Goal: Find specific page/section: Find specific page/section

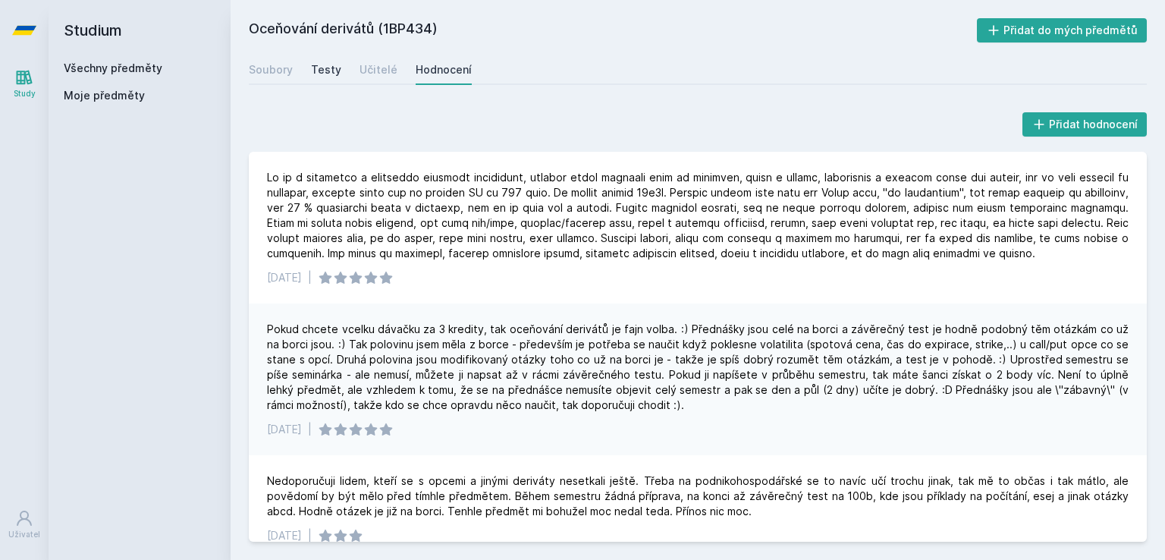
click at [314, 70] on div "Soubory Testy Učitelé Hodnocení" at bounding box center [698, 70] width 898 height 30
click at [314, 70] on div "Testy" at bounding box center [326, 69] width 30 height 15
click at [269, 74] on div "Soubory" at bounding box center [271, 69] width 44 height 15
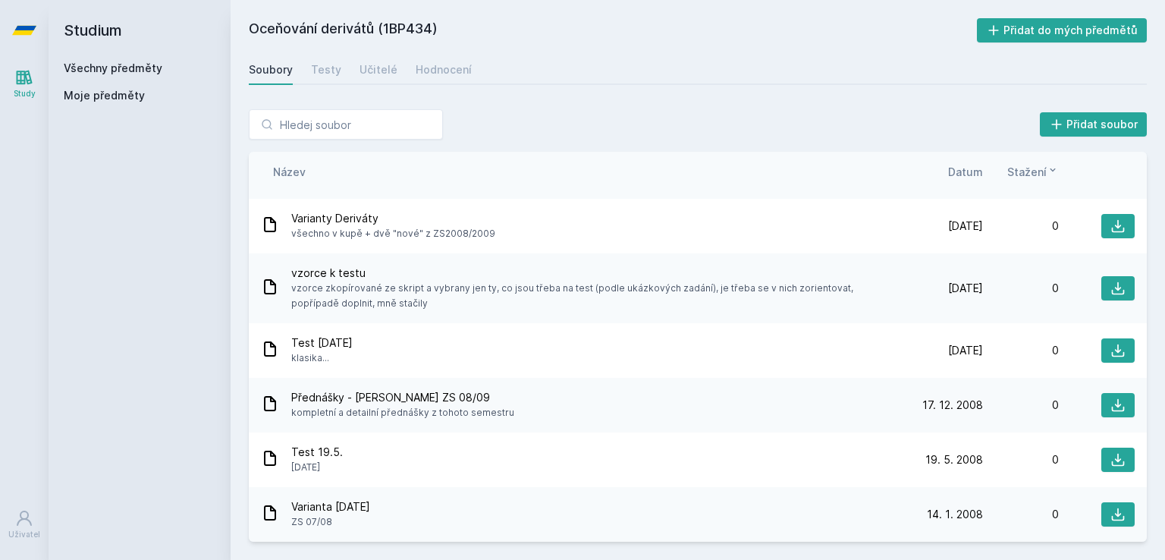
scroll to position [651, 0]
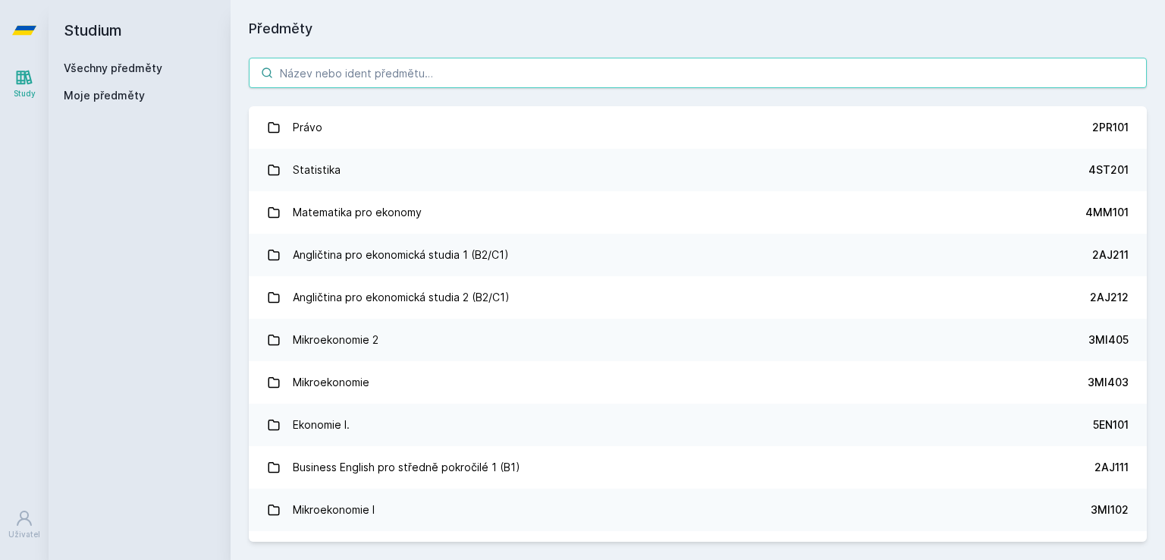
click at [420, 73] on input "search" at bounding box center [698, 73] width 898 height 30
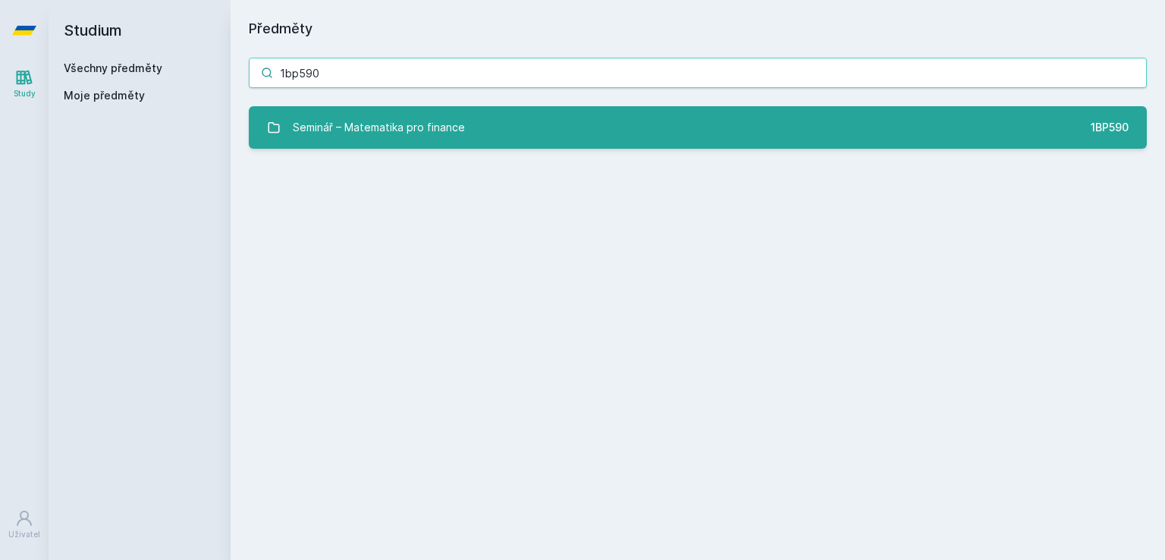
type input "1bp590"
click at [399, 137] on div "Seminář – Matematika pro finance" at bounding box center [379, 127] width 172 height 30
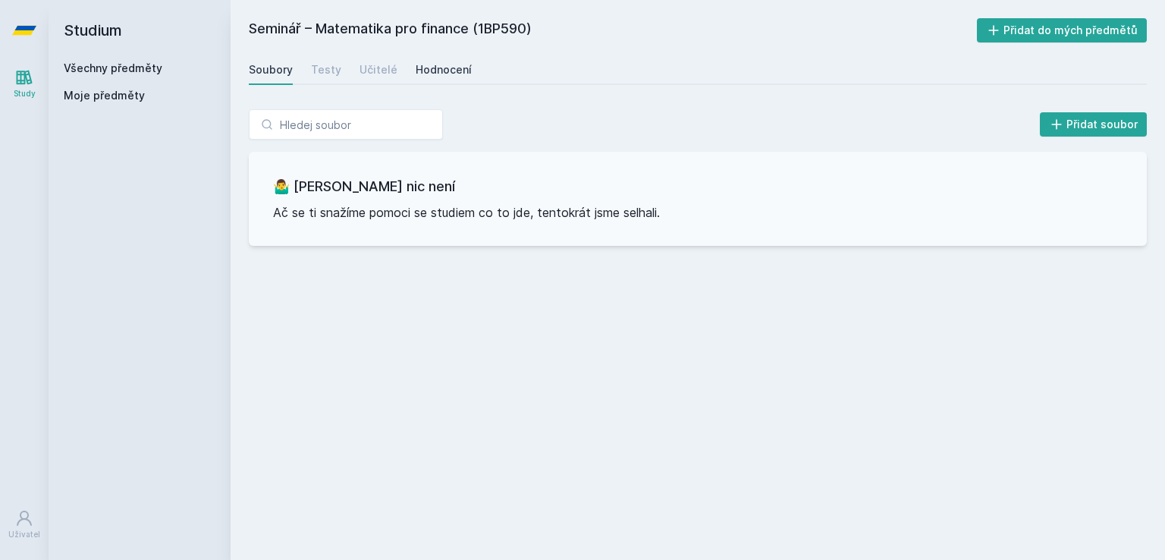
click at [449, 77] on div "Hodnocení" at bounding box center [444, 69] width 56 height 15
click at [369, 68] on div "Učitelé" at bounding box center [379, 69] width 38 height 15
click at [437, 77] on link "Hodnocení" at bounding box center [444, 70] width 56 height 30
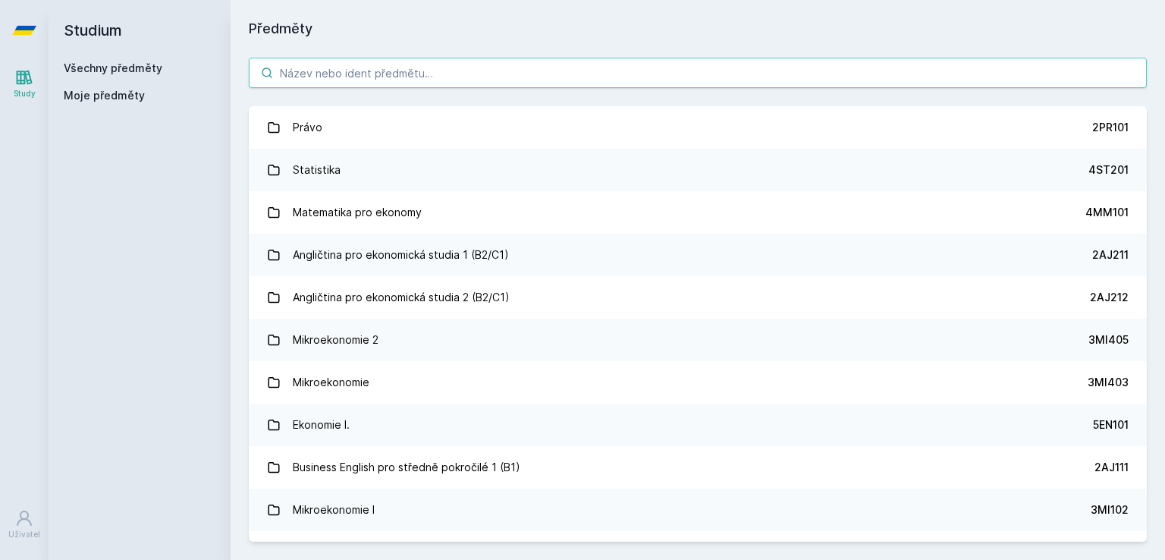
click at [322, 72] on input "search" at bounding box center [698, 73] width 898 height 30
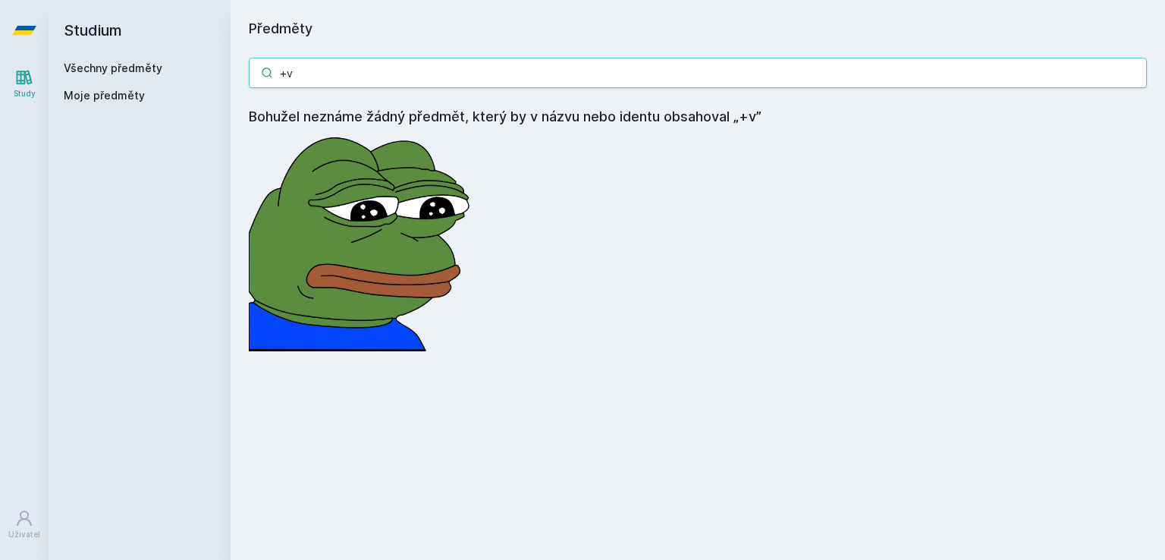
type input "+"
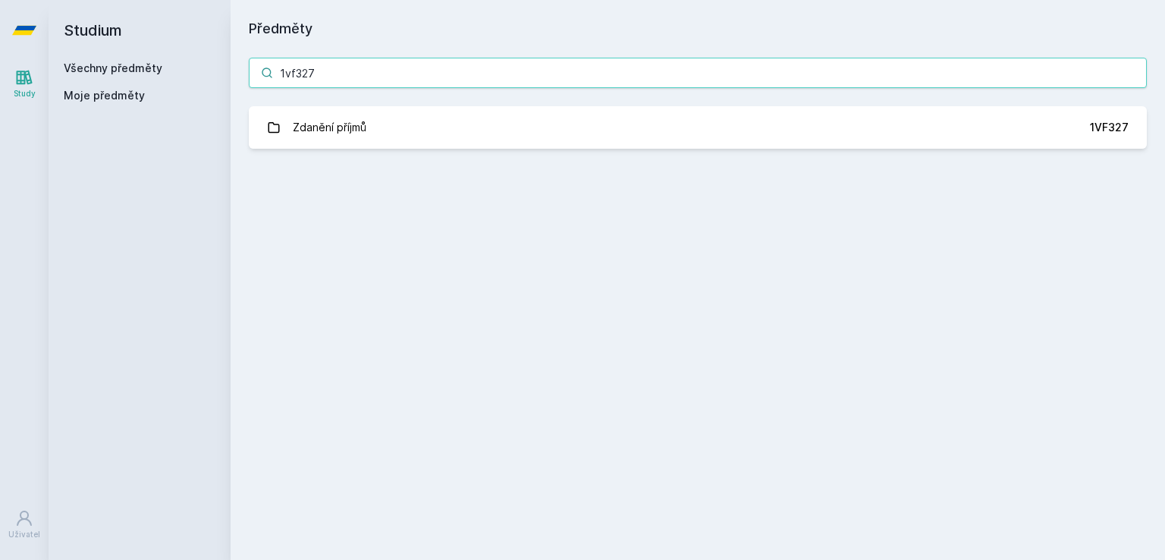
type input "1vf327"
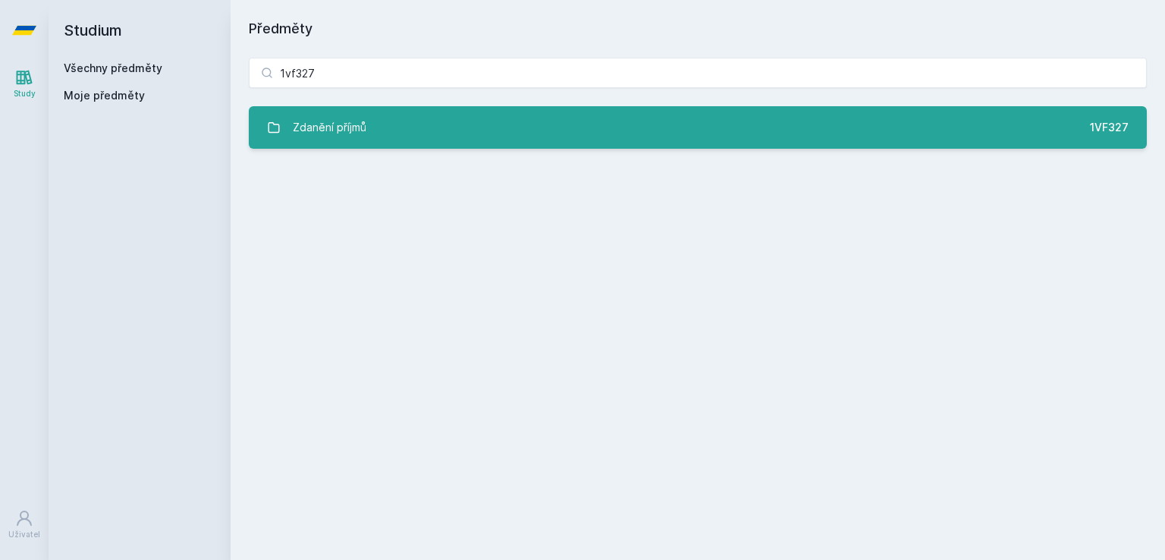
click at [357, 134] on div "Zdanění příjmů" at bounding box center [330, 127] width 74 height 30
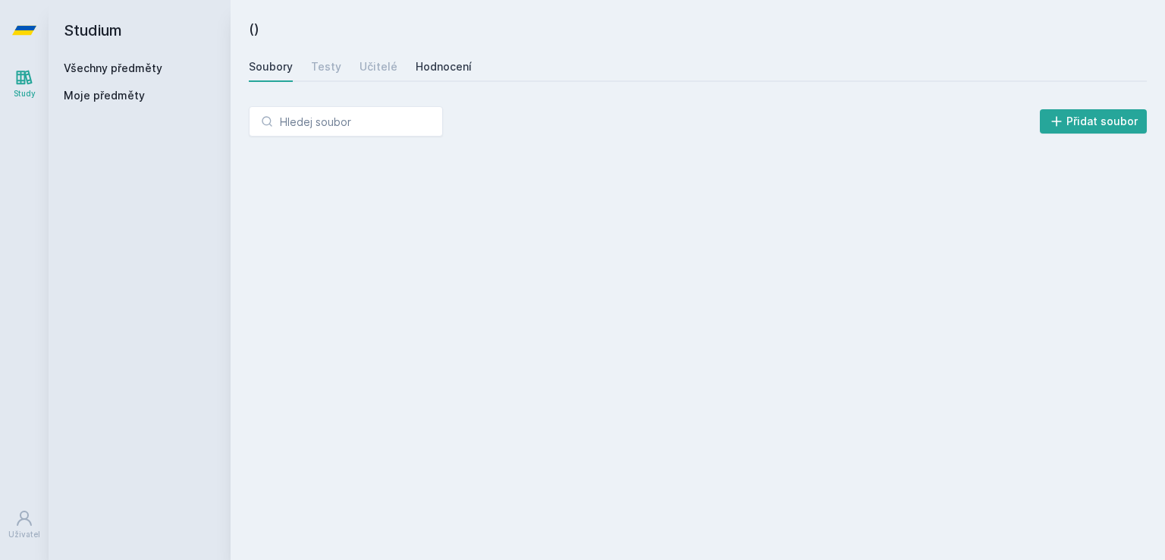
click at [442, 64] on div "Hodnocení" at bounding box center [444, 66] width 56 height 15
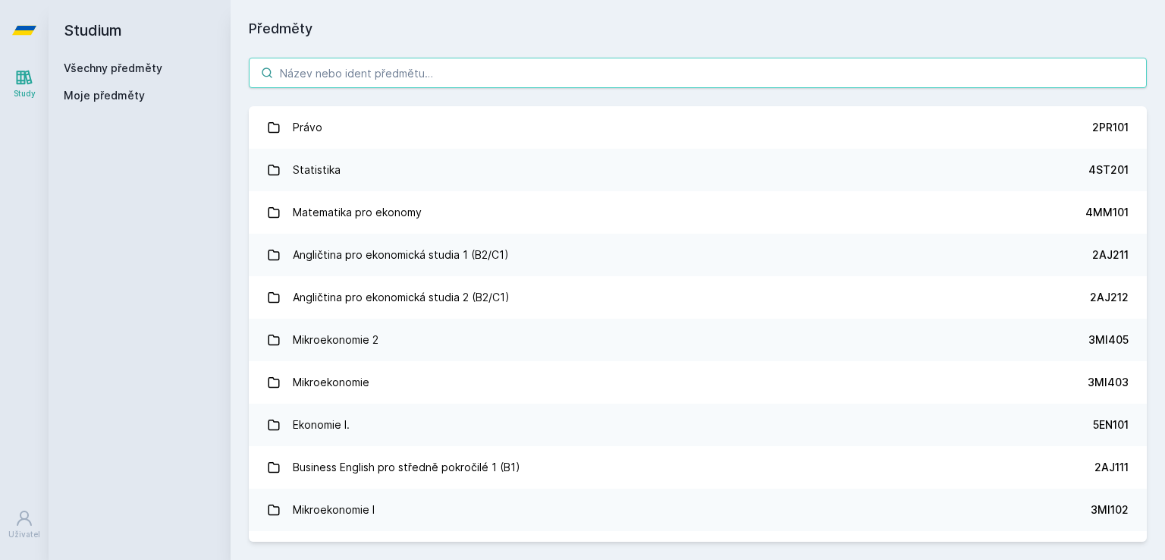
click at [291, 68] on input "search" at bounding box center [698, 73] width 898 height 30
type input "+"
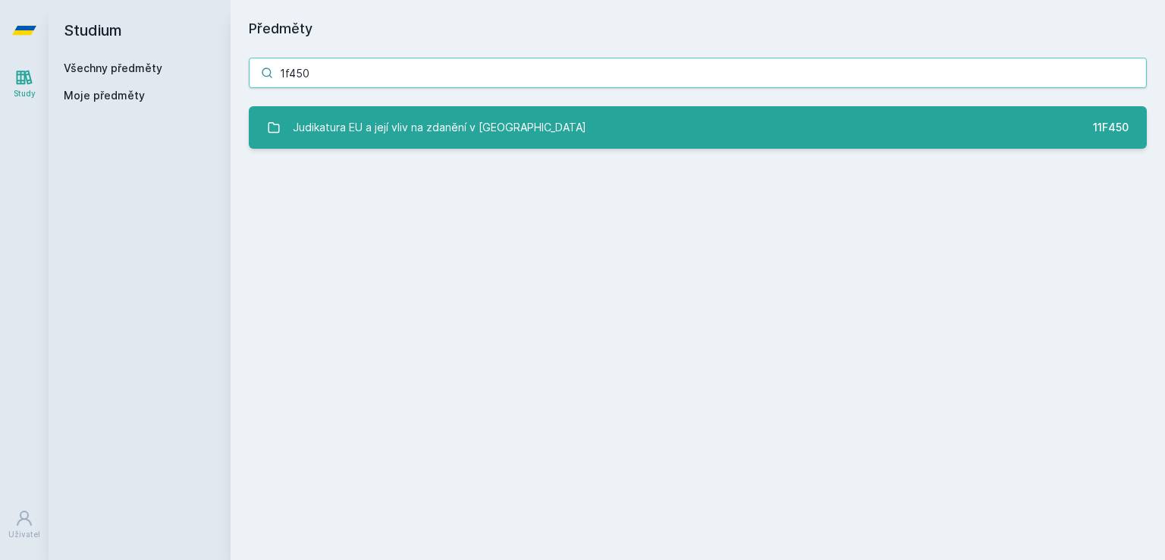
type input "1f450"
click at [346, 121] on div "Judikatura EU a její vliv na zdanění v [GEOGRAPHIC_DATA]" at bounding box center [440, 127] width 294 height 30
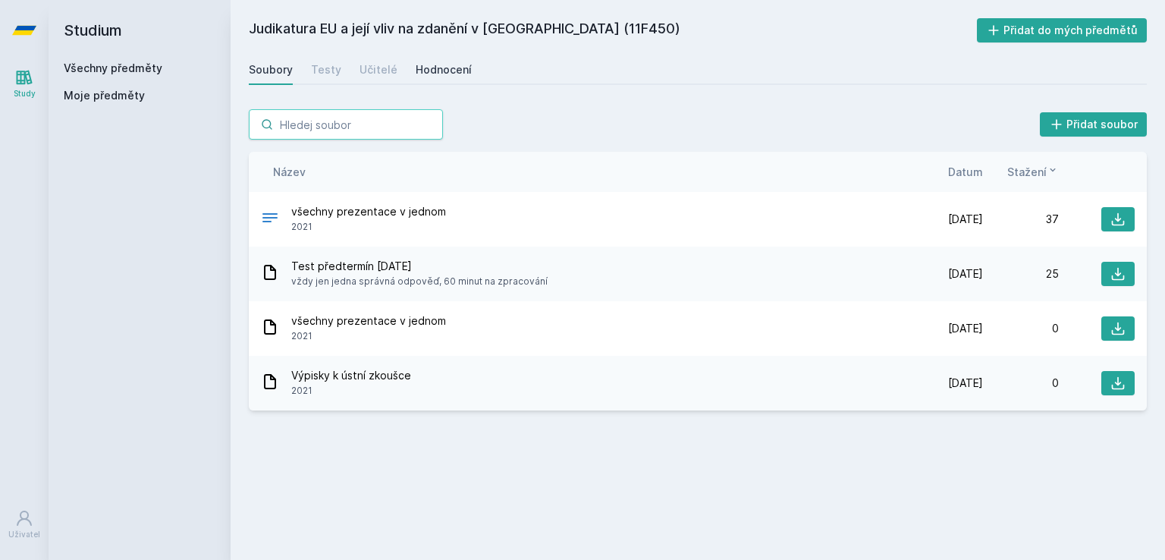
drag, startPoint x: 346, startPoint y: 121, endPoint x: 448, endPoint y: 66, distance: 116.4
click at [448, 66] on div "Judikatura EU a její vliv na zdanění v [GEOGRAPHIC_DATA] (11F450) Přidat do mýc…" at bounding box center [698, 279] width 898 height 523
click at [448, 64] on div "Hodnocení" at bounding box center [444, 69] width 56 height 15
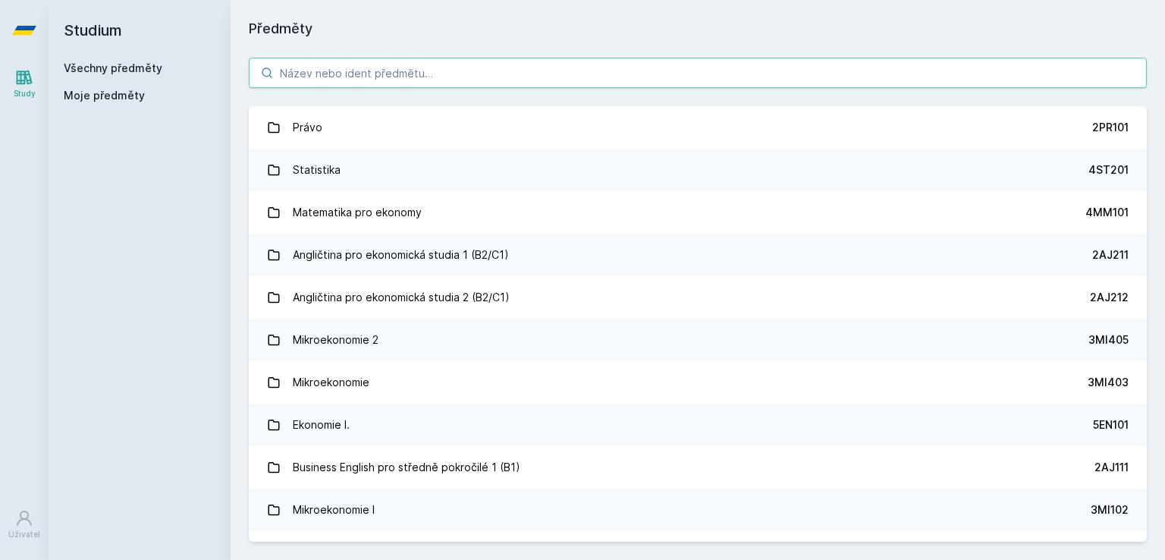
click at [325, 69] on input "search" at bounding box center [698, 73] width 898 height 30
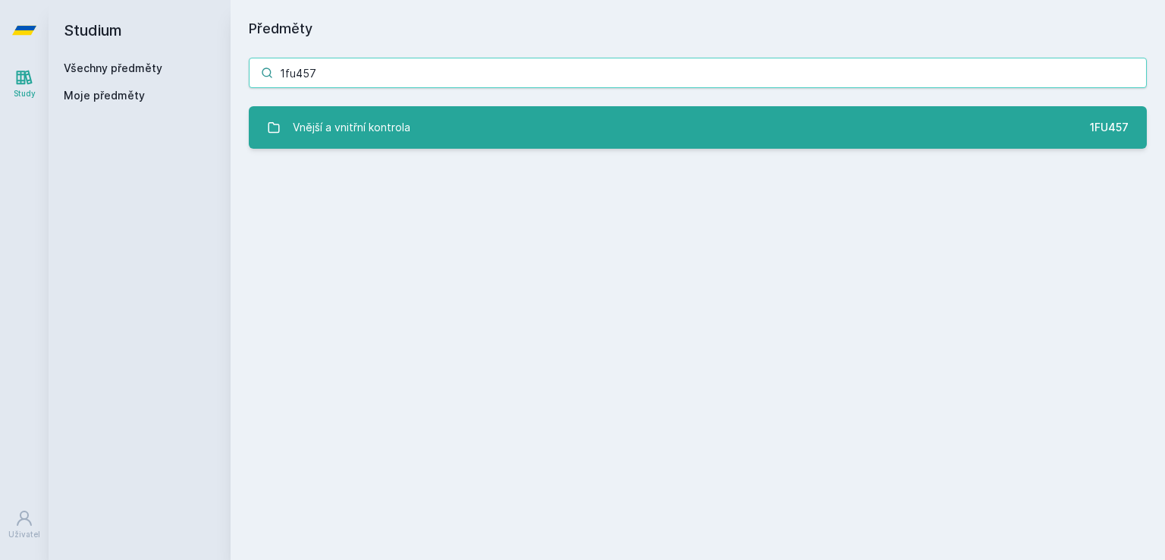
type input "1fu457"
click at [333, 130] on div "Vnější a vnitřní kontrola" at bounding box center [352, 127] width 118 height 30
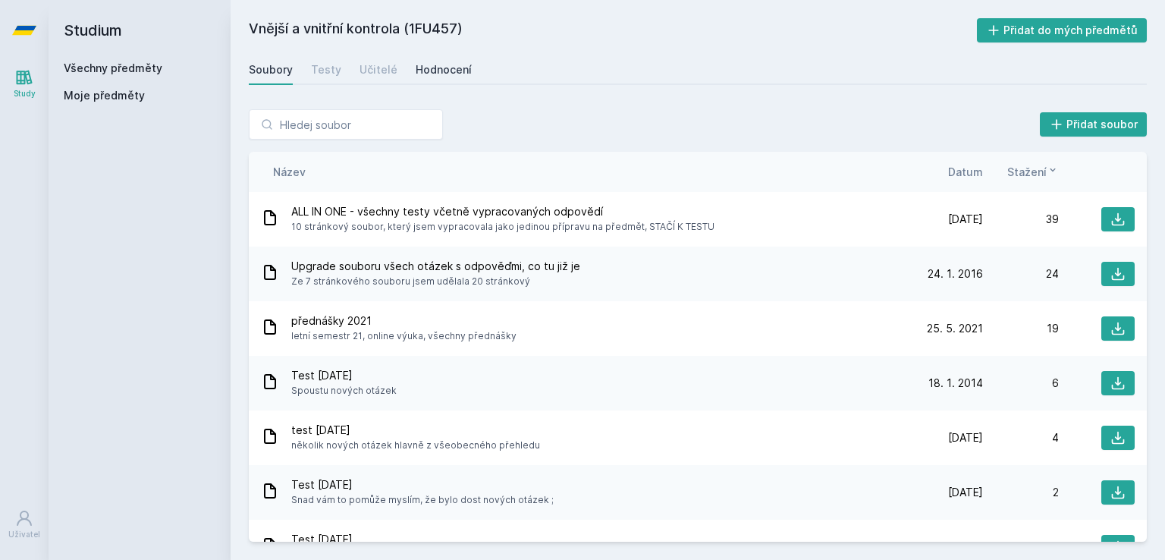
click at [437, 77] on link "Hodnocení" at bounding box center [444, 70] width 56 height 30
